Goal: Task Accomplishment & Management: Use online tool/utility

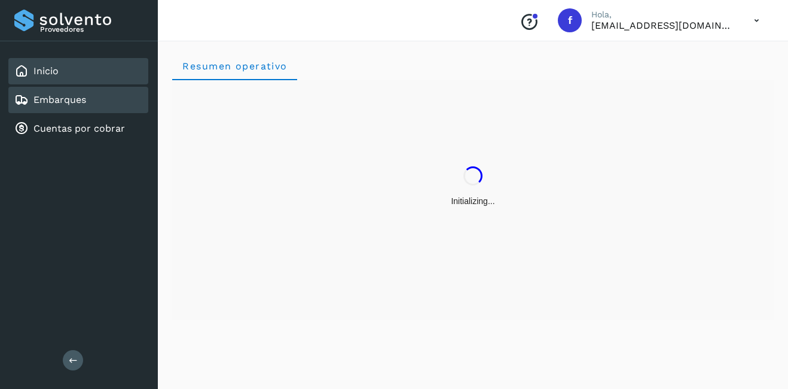
click at [53, 101] on link "Embarques" at bounding box center [59, 99] width 53 height 11
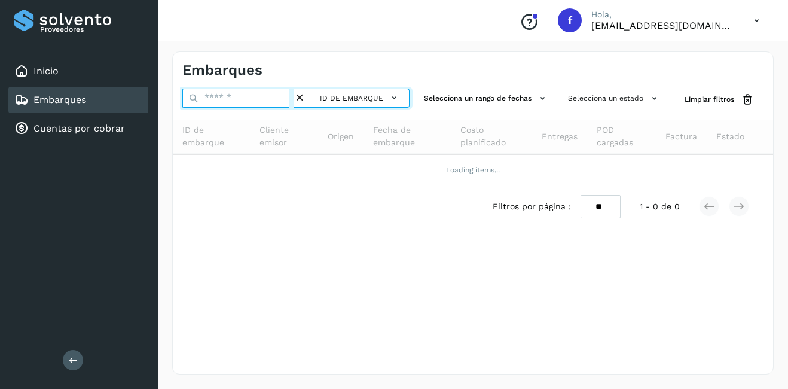
click at [222, 99] on input "text" at bounding box center [237, 98] width 111 height 19
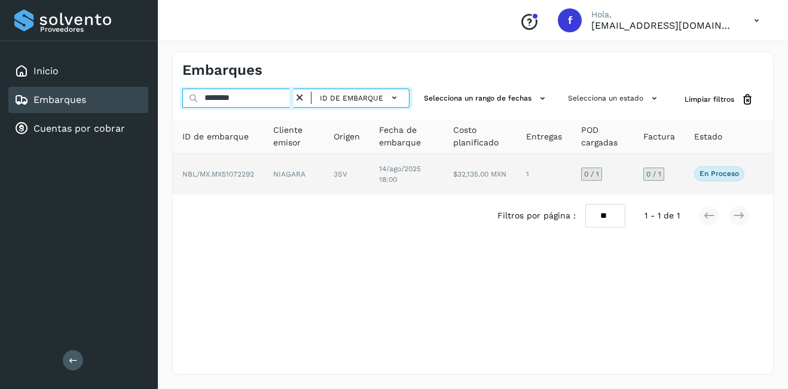
type input "********"
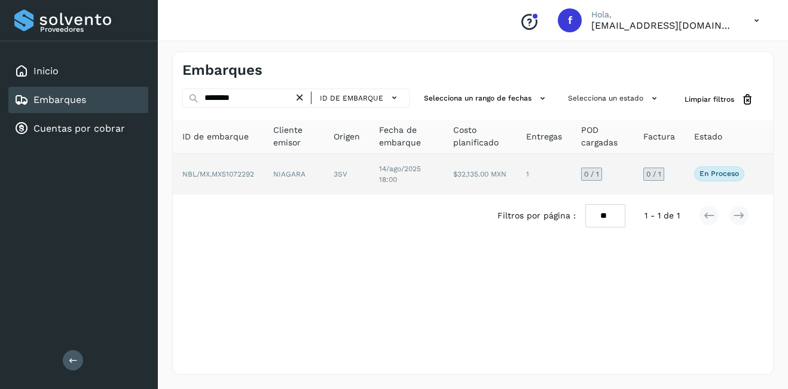
click at [324, 168] on td "NIAGARA" at bounding box center [346, 174] width 45 height 41
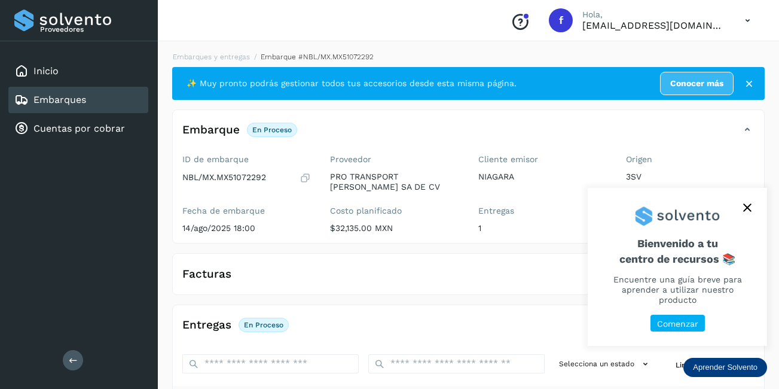
scroll to position [187, 0]
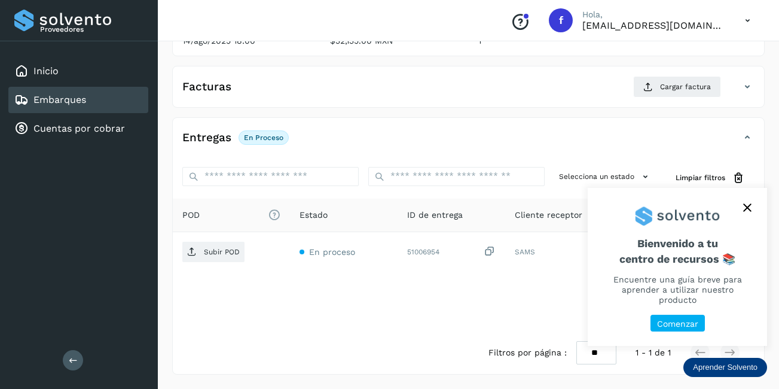
click at [745, 206] on icon "close," at bounding box center [747, 207] width 8 height 8
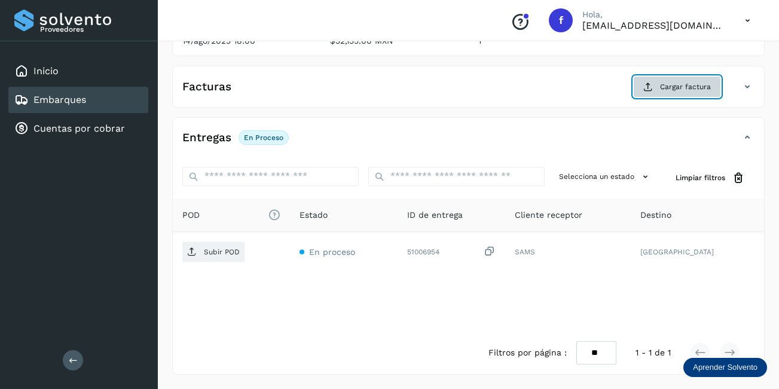
click at [657, 86] on button "Cargar factura" at bounding box center [677, 87] width 88 height 22
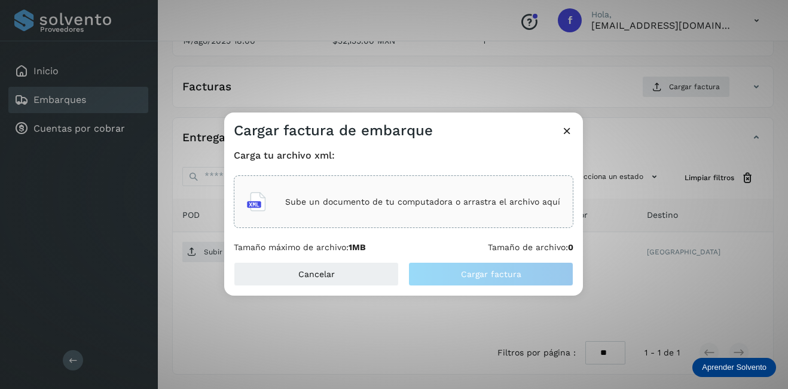
click at [318, 186] on div "Sube un documento de tu computadora o arrastra el archivo aquí" at bounding box center [403, 201] width 313 height 32
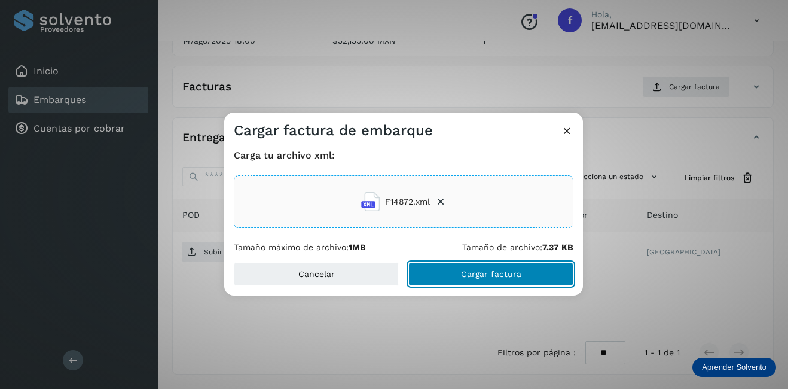
drag, startPoint x: 478, startPoint y: 273, endPoint x: 585, endPoint y: 276, distance: 107.1
click at [479, 273] on span "Cargar factura" at bounding box center [491, 274] width 60 height 8
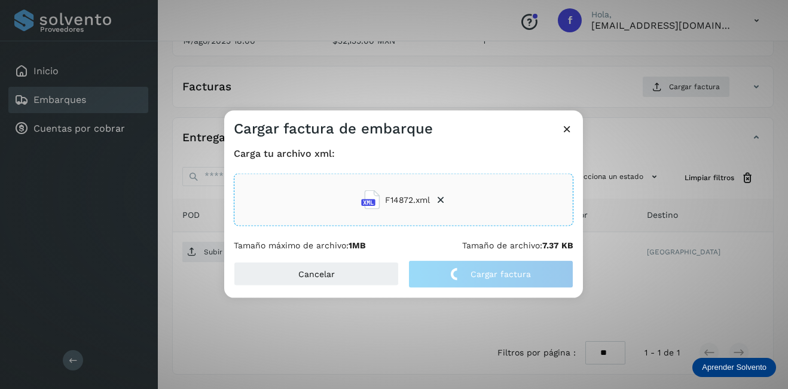
drag, startPoint x: 700, startPoint y: 256, endPoint x: 366, endPoint y: 272, distance: 334.7
click at [697, 255] on div "Cargar factura de embarque Carga tu archivo xml: F14872.xml Tamaño máximo de ar…" at bounding box center [394, 194] width 788 height 389
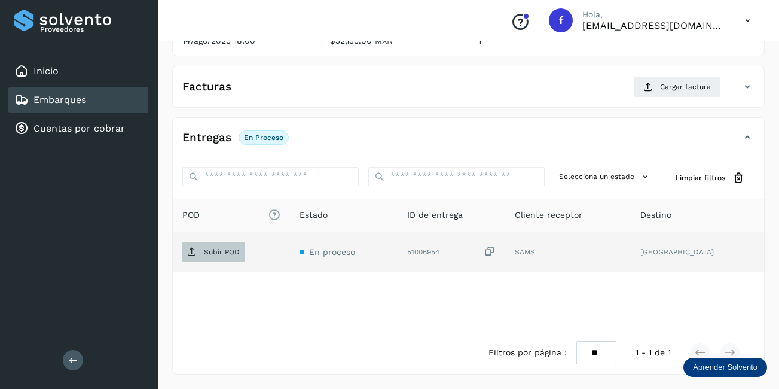
click at [231, 252] on p "Subir POD" at bounding box center [222, 252] width 36 height 8
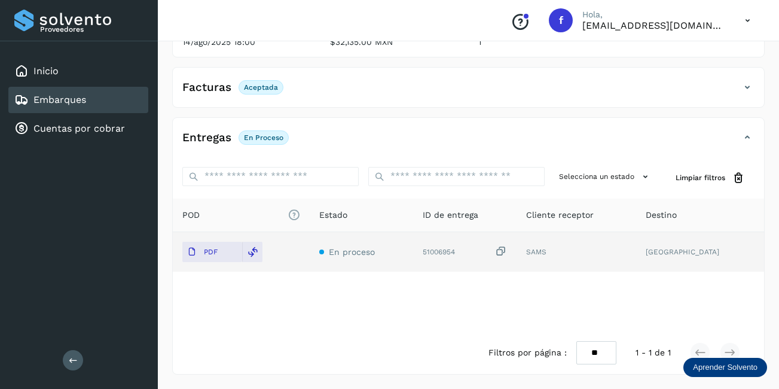
scroll to position [0, 0]
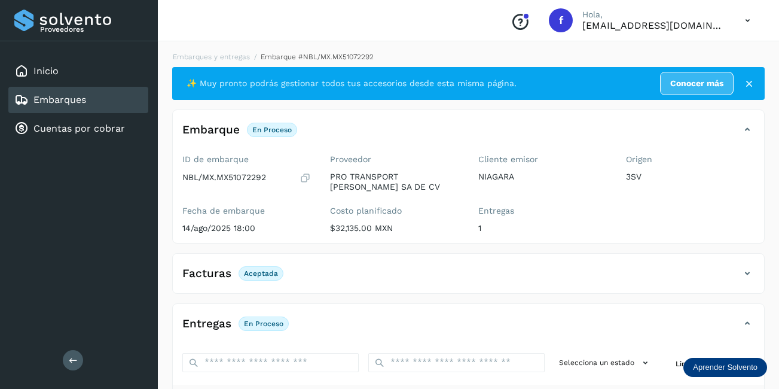
click at [99, 96] on div "Embarques" at bounding box center [78, 100] width 140 height 26
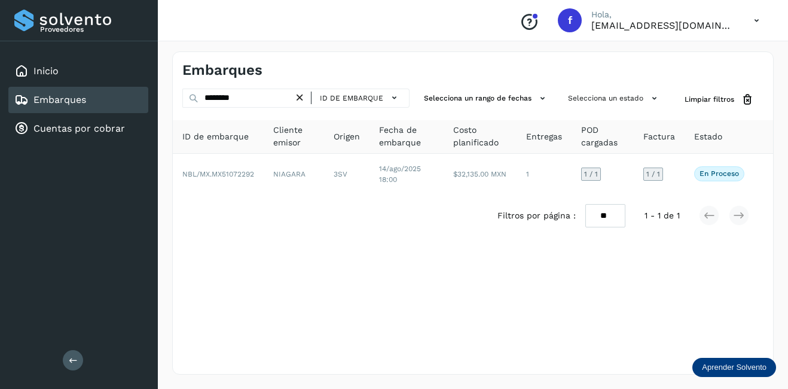
click at [388, 270] on div "Embarques ******** ID de embarque Selecciona un rango de fechas Selecciona un e…" at bounding box center [473, 212] width 602 height 323
click at [297, 97] on icon at bounding box center [300, 97] width 13 height 13
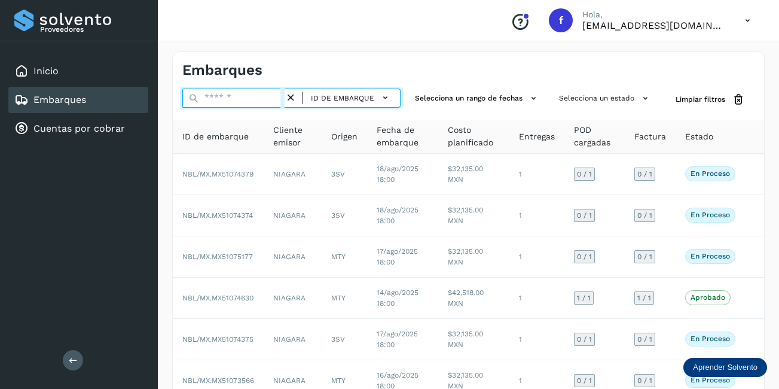
click at [234, 103] on input "text" at bounding box center [233, 98] width 102 height 19
type input "********"
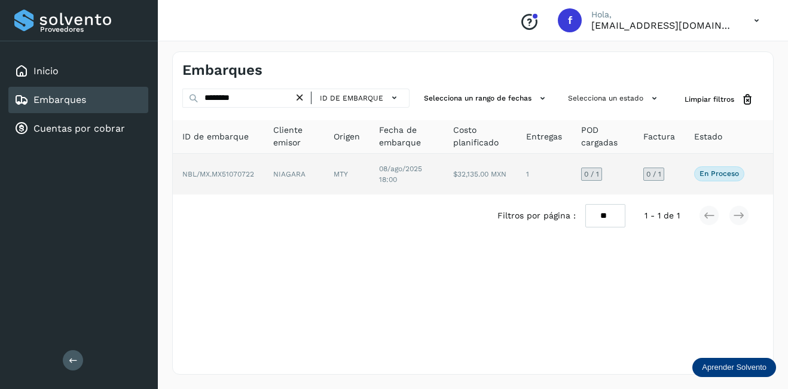
click at [324, 178] on td "NIAGARA" at bounding box center [346, 174] width 45 height 41
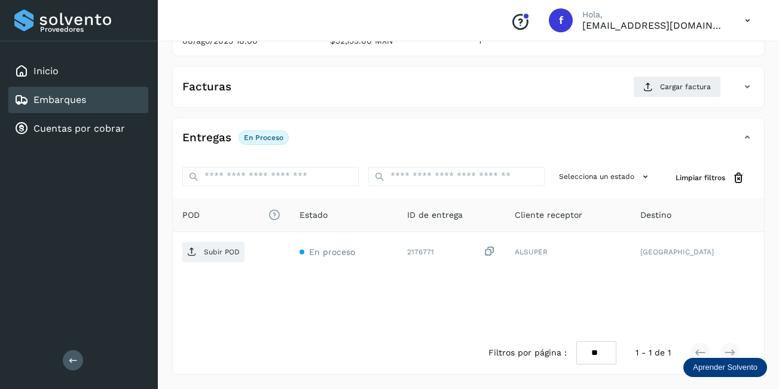
scroll to position [8, 0]
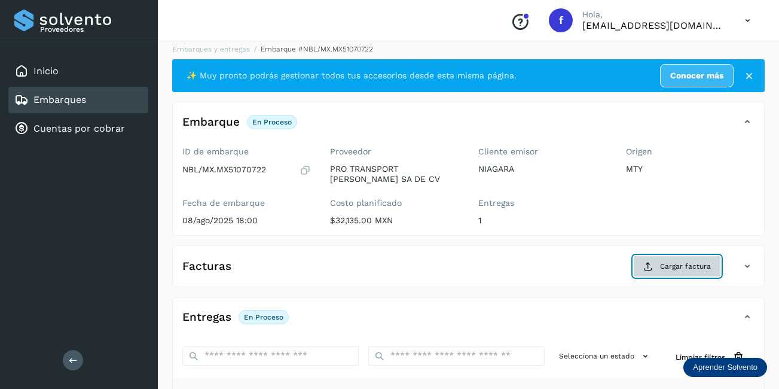
click at [698, 264] on span "Cargar factura" at bounding box center [685, 266] width 51 height 11
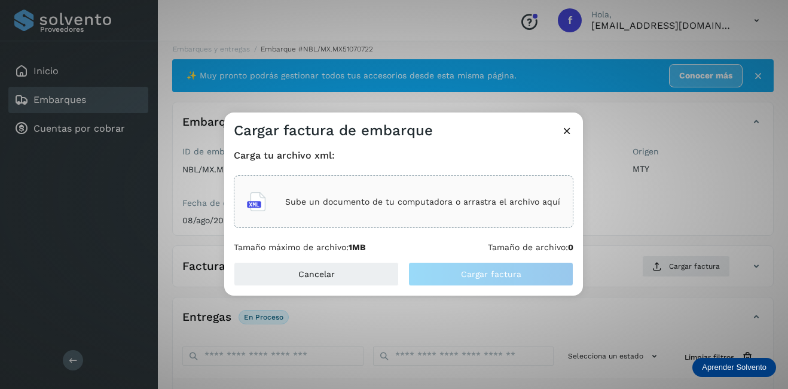
click at [386, 200] on p "Sube un documento de tu computadora o arrastra el archivo aquí" at bounding box center [422, 202] width 275 height 10
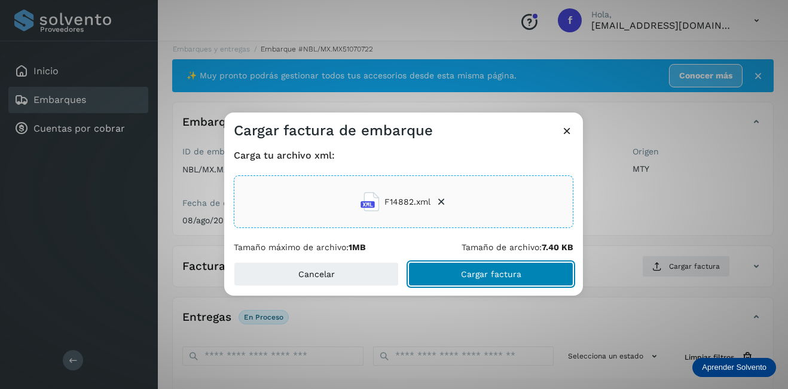
drag, startPoint x: 474, startPoint y: 270, endPoint x: 466, endPoint y: 271, distance: 7.4
click at [474, 271] on span "Cargar factura" at bounding box center [491, 274] width 60 height 8
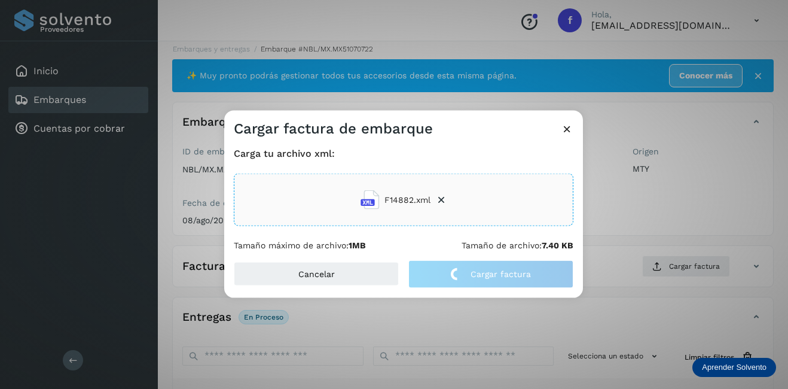
click at [745, 184] on div "Cargar factura de embarque Carga tu archivo xml: F14882.xml Tamaño máximo de ar…" at bounding box center [394, 194] width 788 height 389
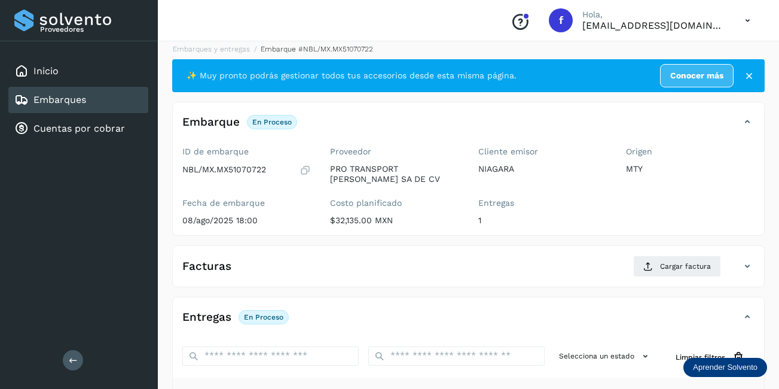
scroll to position [187, 0]
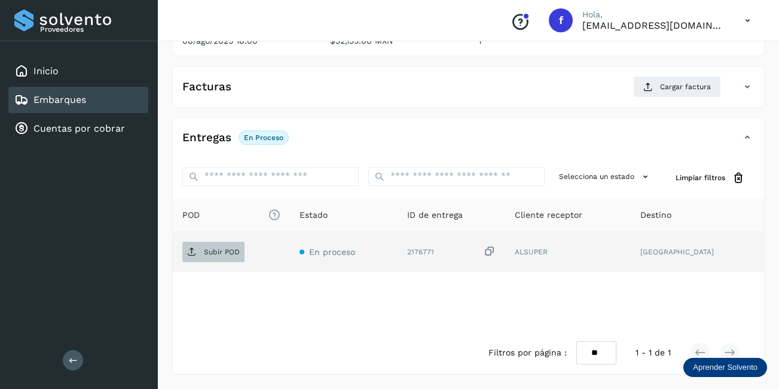
click at [230, 253] on p "Subir POD" at bounding box center [222, 252] width 36 height 8
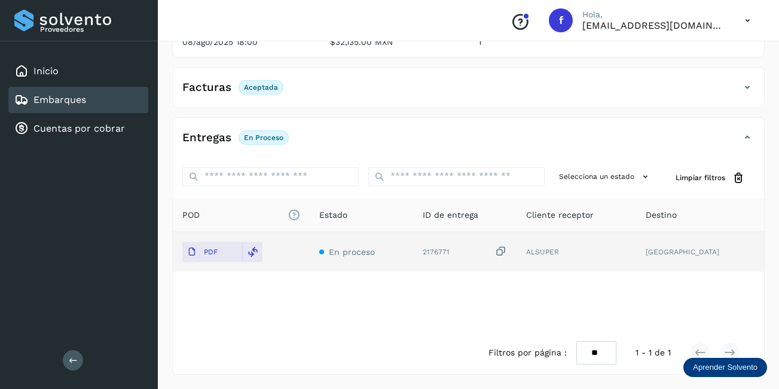
scroll to position [186, 0]
